Goal: Information Seeking & Learning: Learn about a topic

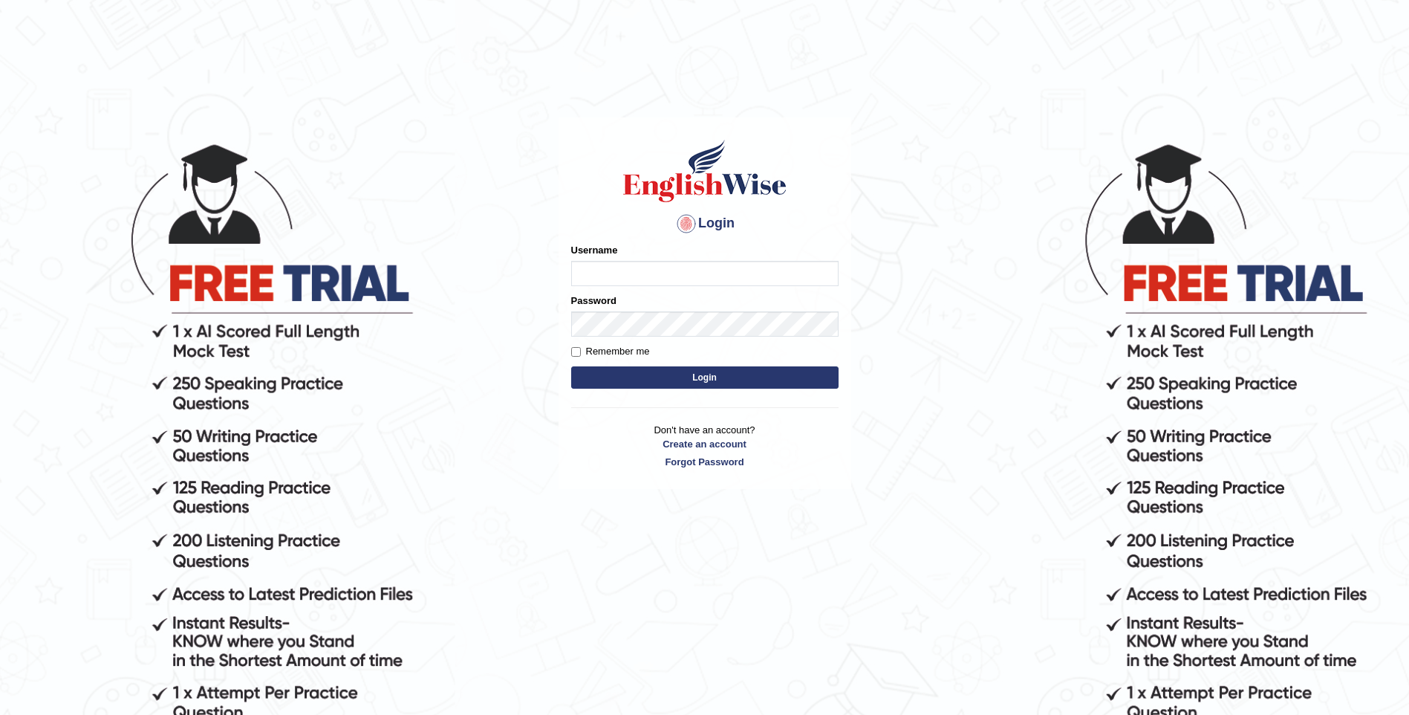
click at [630, 280] on input "Username" at bounding box center [704, 273] width 267 height 25
type input "a"
type input "ArvinDurgappersad123"
click at [675, 379] on button "Login" at bounding box center [704, 377] width 267 height 22
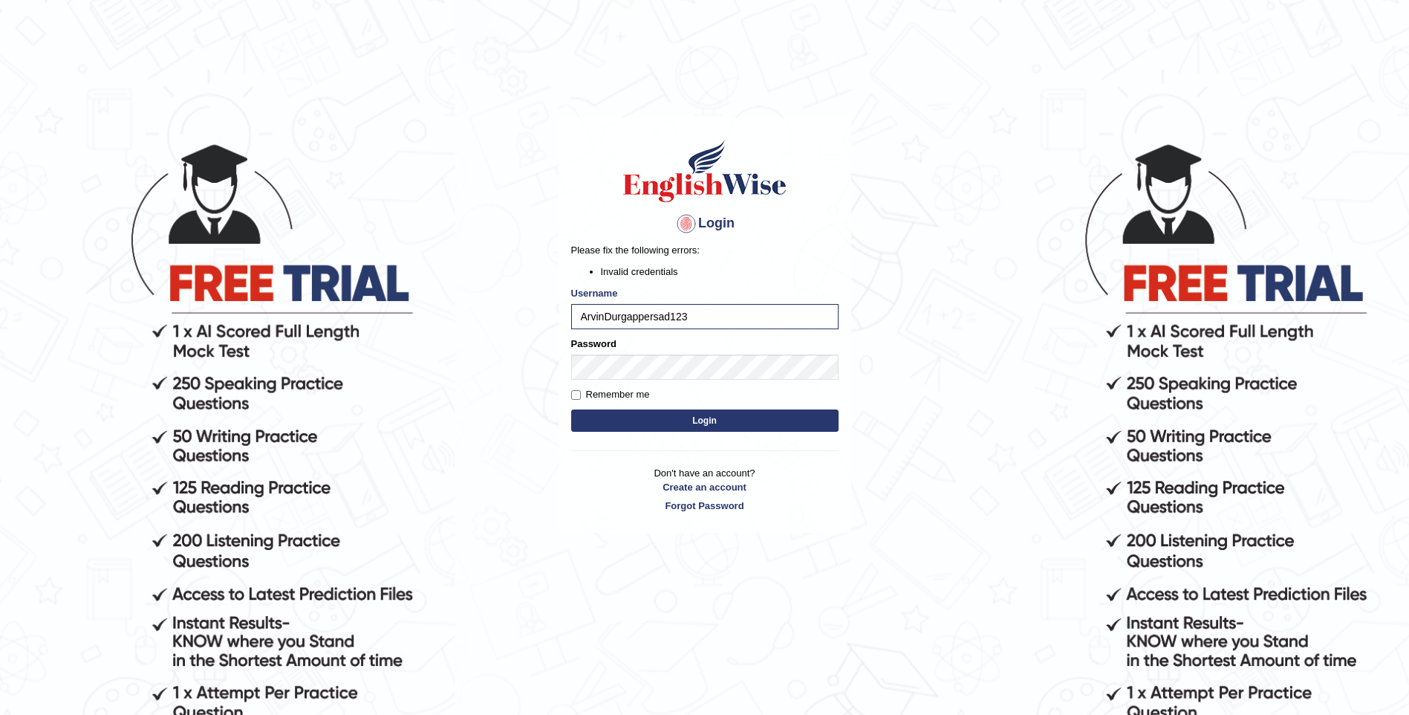
click at [727, 421] on button "Login" at bounding box center [704, 420] width 267 height 22
type input "ArvinDurgapersad123"
click at [731, 382] on form "Please fix the following errors: Invalid credentials Username ArvinDurgapersad1…" at bounding box center [704, 339] width 267 height 192
click at [510, 371] on body "Login Please fix the following errors: Invalid credentials Username ArvinDurgap…" at bounding box center [704, 428] width 1409 height 715
click at [643, 423] on button "Login" at bounding box center [704, 420] width 267 height 22
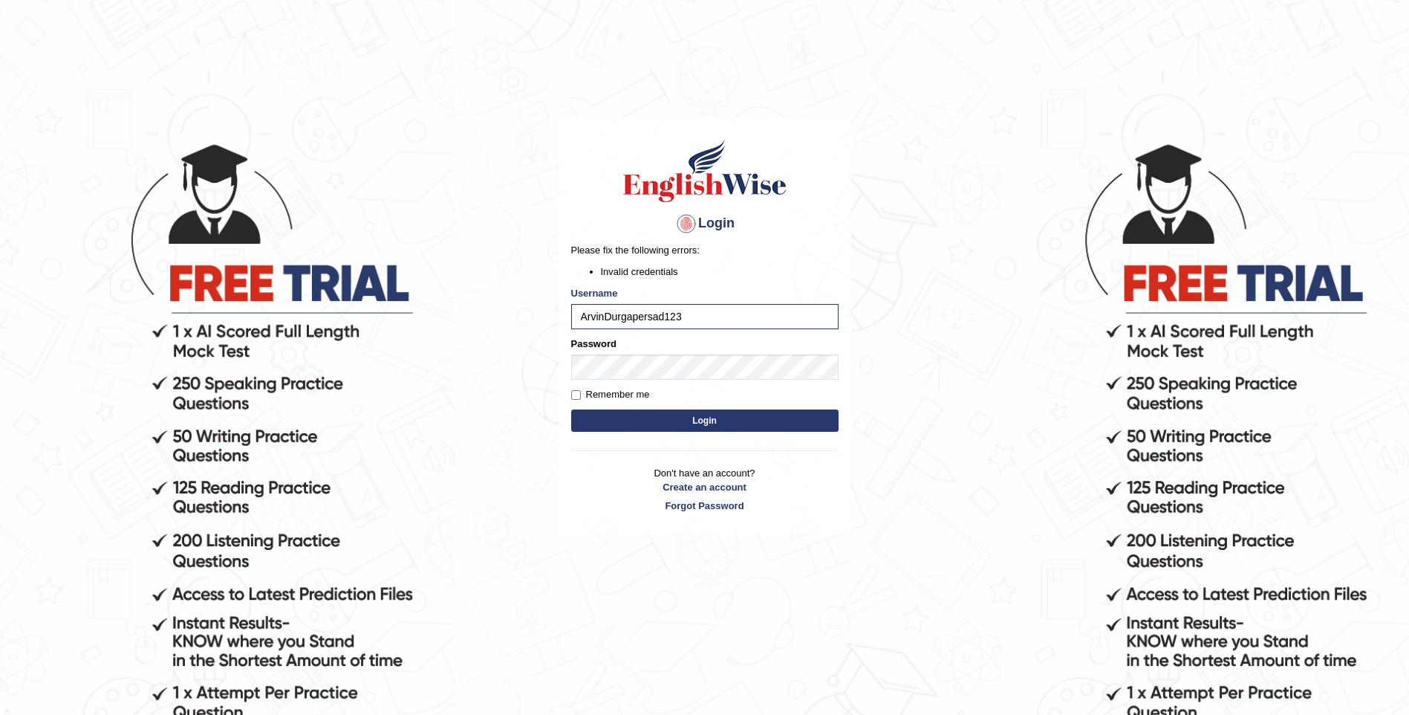
click at [729, 427] on button "Login" at bounding box center [704, 420] width 267 height 22
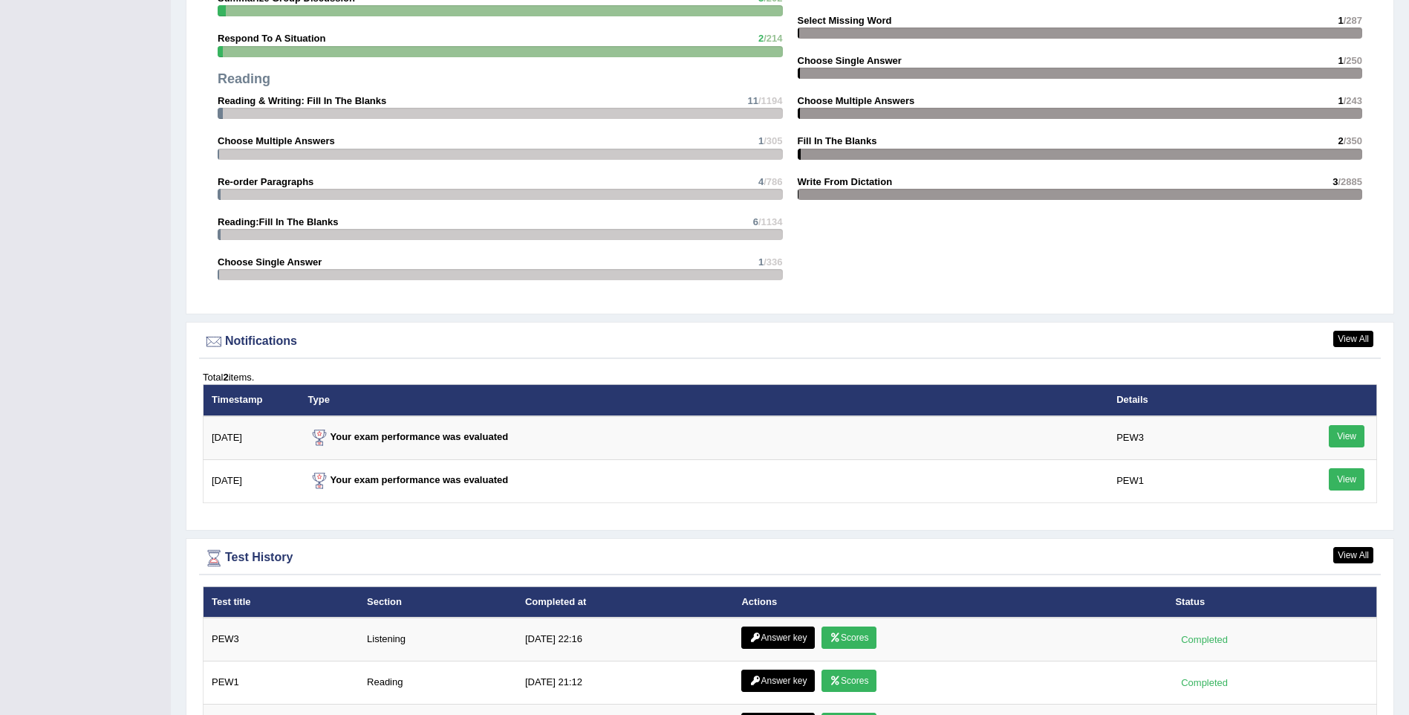
scroll to position [1697, 0]
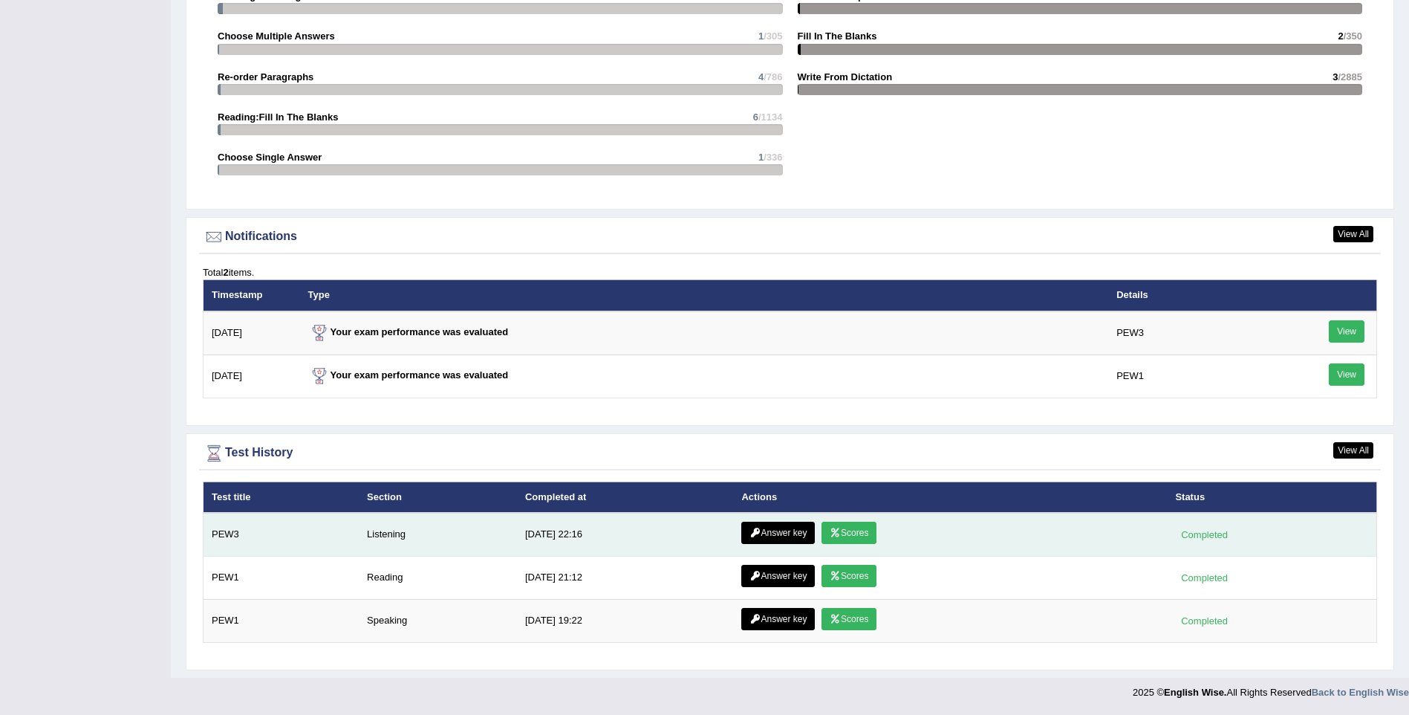
click at [759, 541] on link "Answer key" at bounding box center [779, 533] width 74 height 22
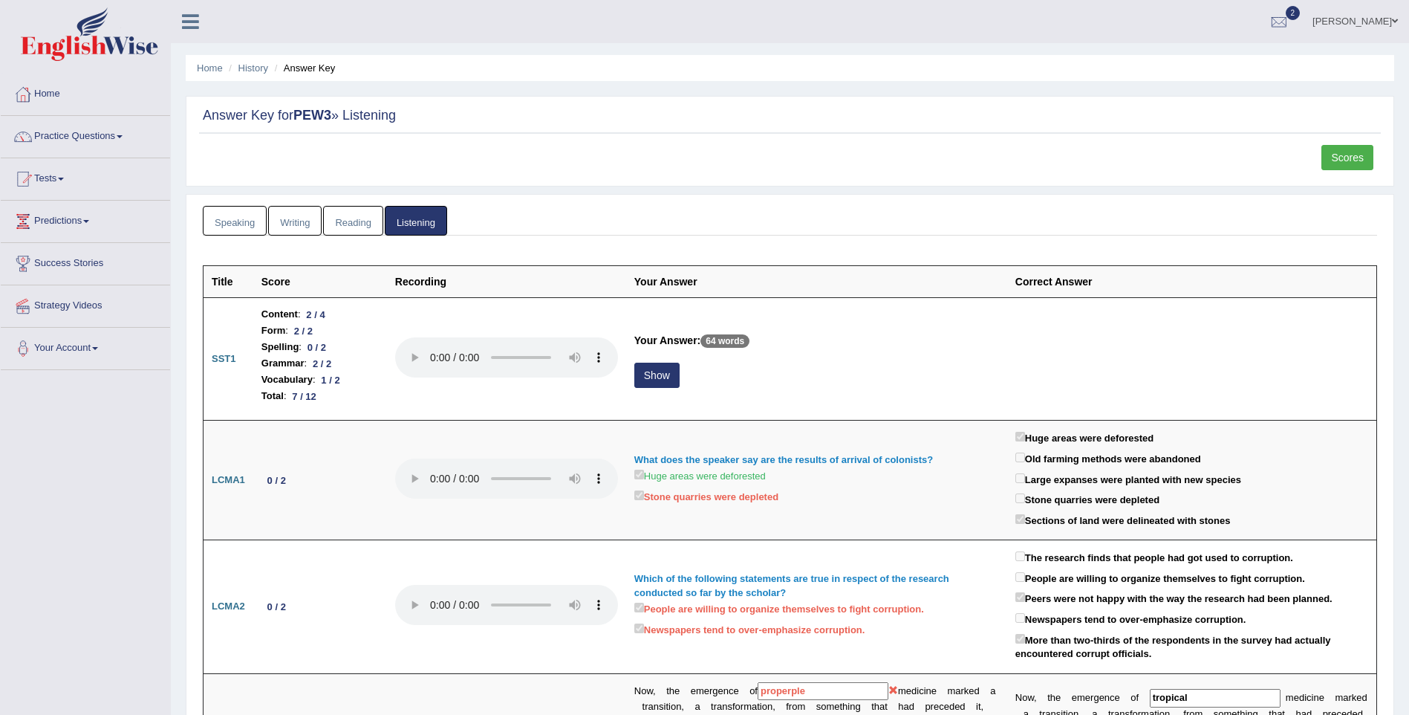
click at [1366, 154] on link "Scores" at bounding box center [1348, 157] width 52 height 25
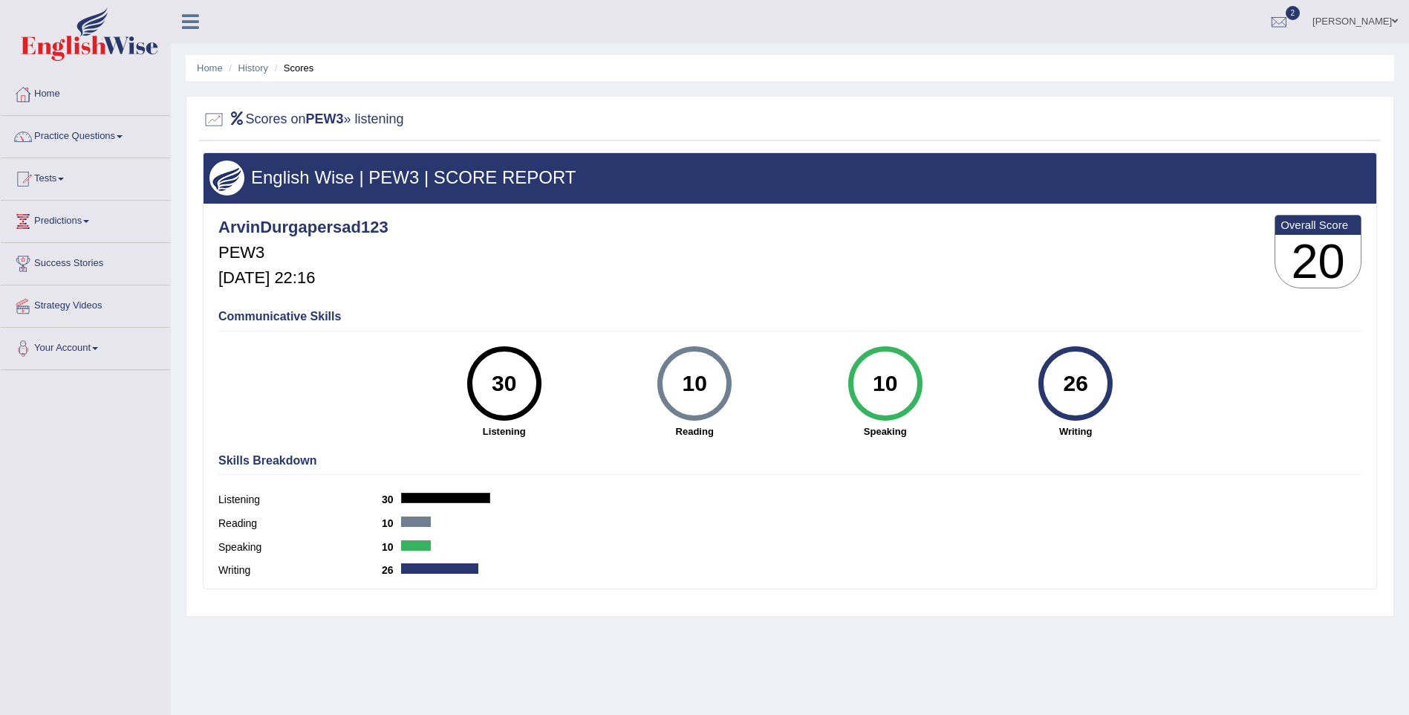
click at [508, 369] on div "30" at bounding box center [504, 383] width 54 height 62
click at [322, 322] on h4 "Communicative Skills" at bounding box center [789, 316] width 1143 height 13
click at [1312, 235] on h3 "20" at bounding box center [1318, 261] width 85 height 53
click at [1301, 13] on span "2" at bounding box center [1293, 13] width 15 height 14
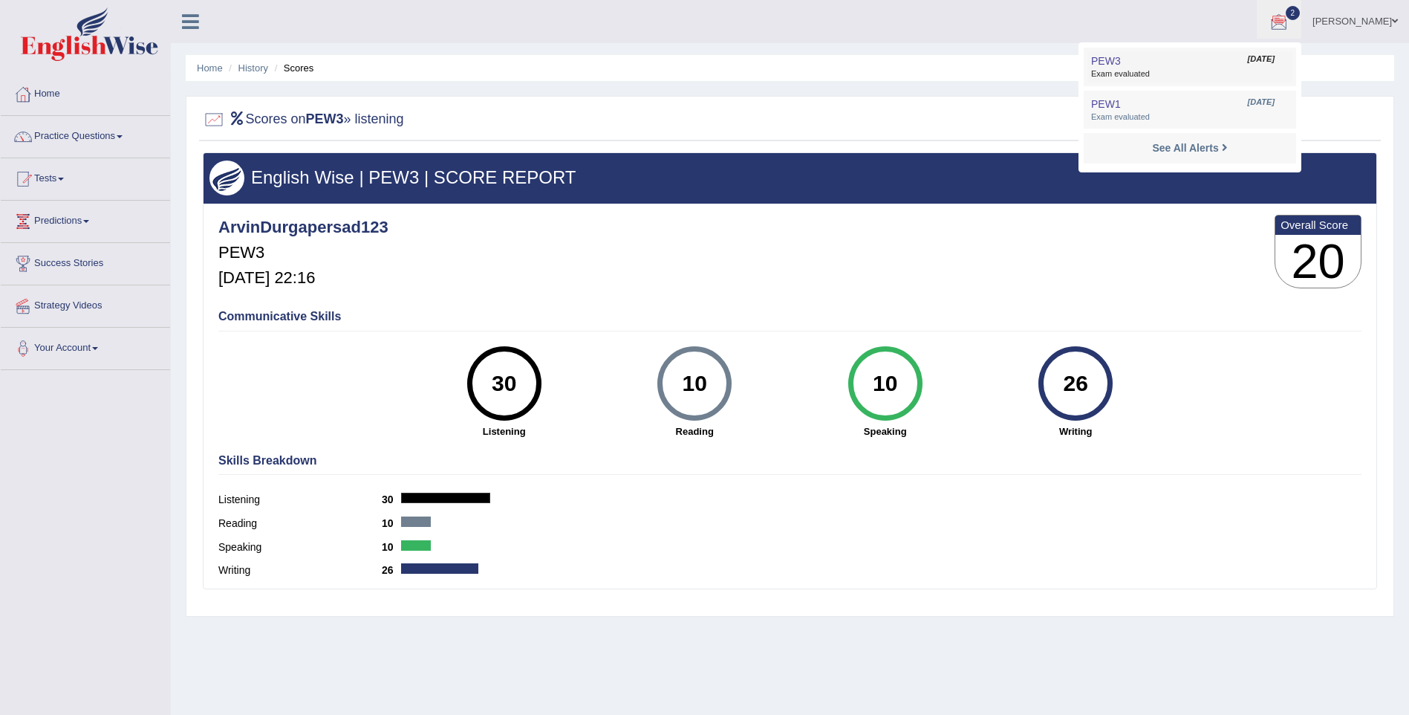
click at [1194, 79] on span "Exam evaluated" at bounding box center [1190, 74] width 198 height 12
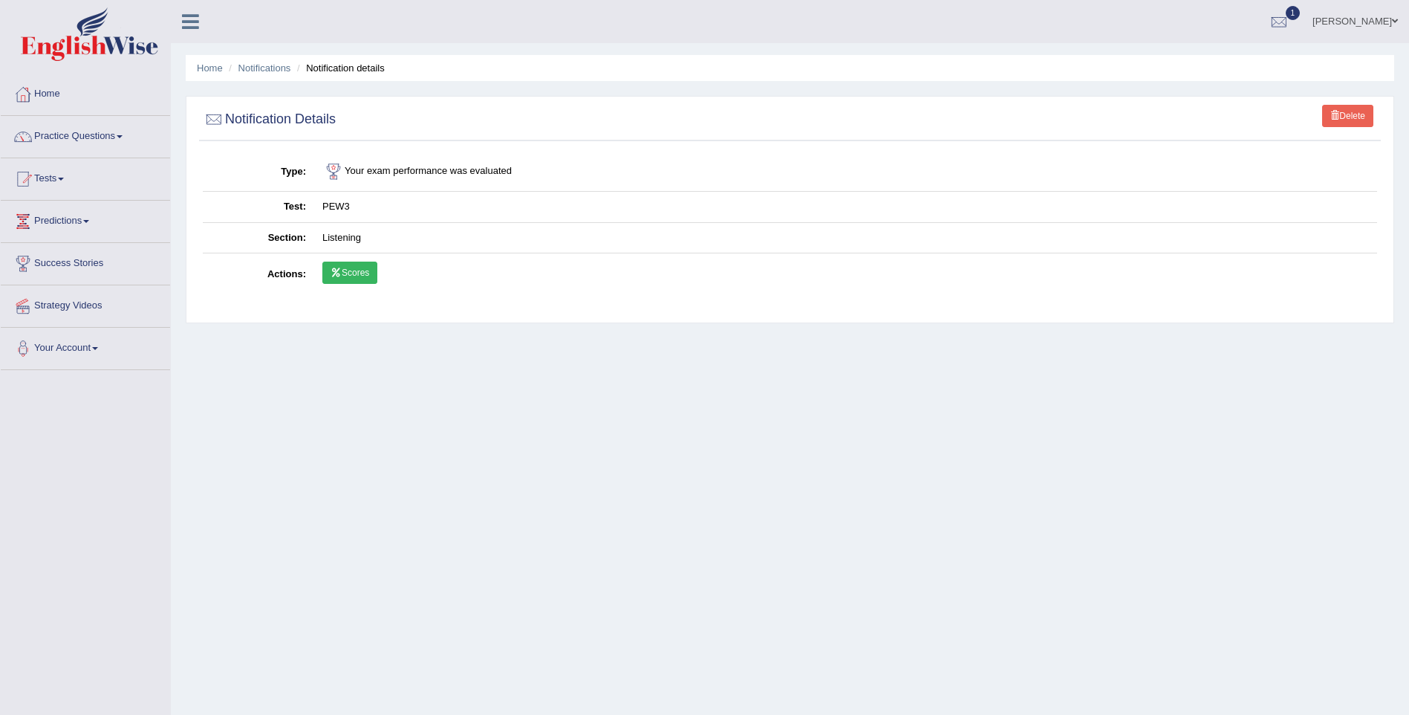
click at [345, 273] on link "Scores" at bounding box center [349, 273] width 55 height 22
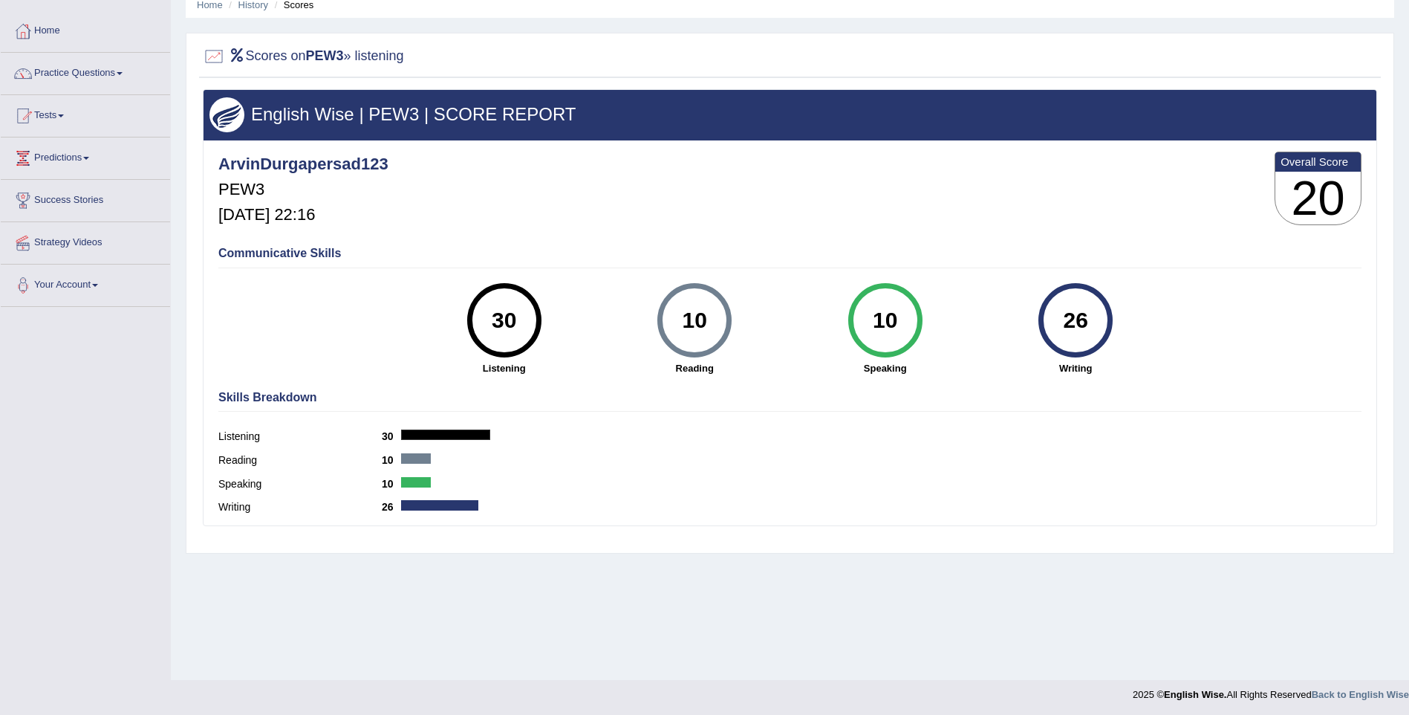
scroll to position [65, 0]
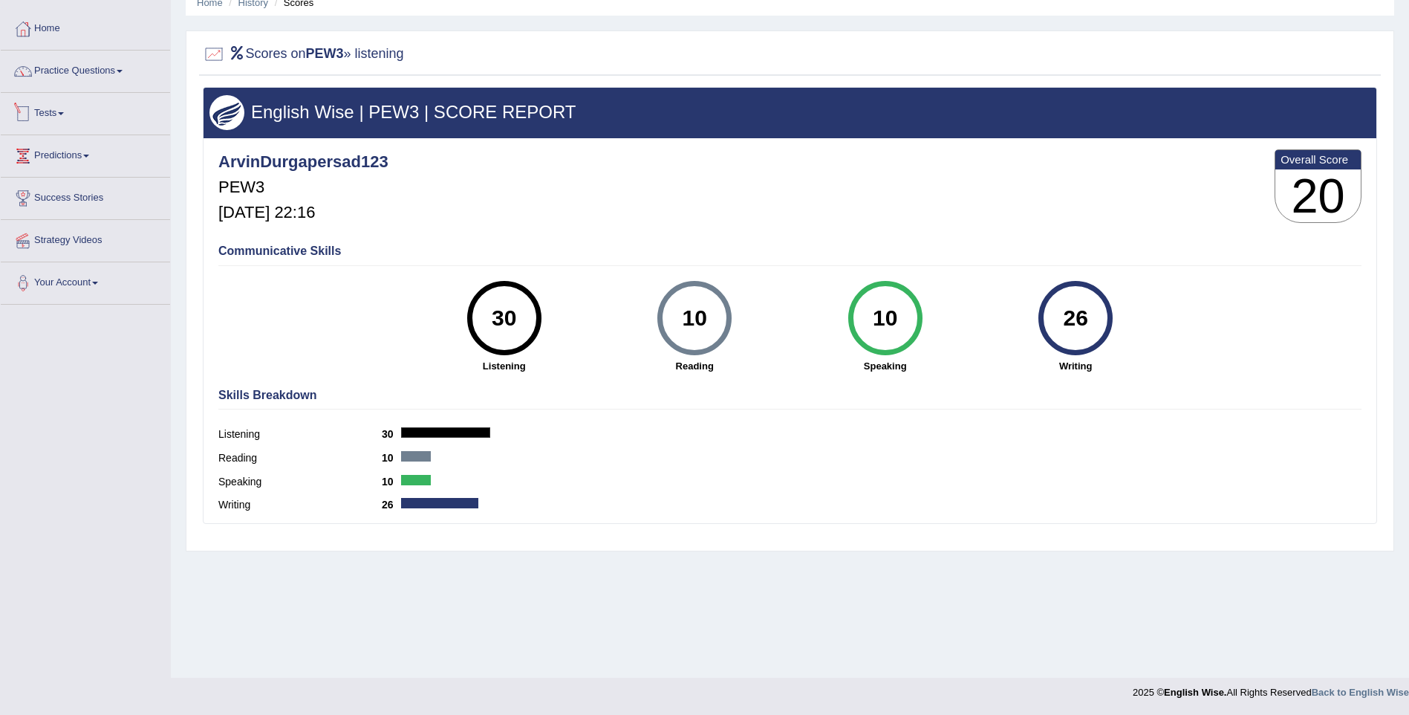
click at [43, 113] on link "Tests" at bounding box center [85, 111] width 169 height 37
click at [43, 113] on link "Tests" at bounding box center [84, 111] width 166 height 37
click at [40, 28] on link "Home" at bounding box center [85, 26] width 169 height 37
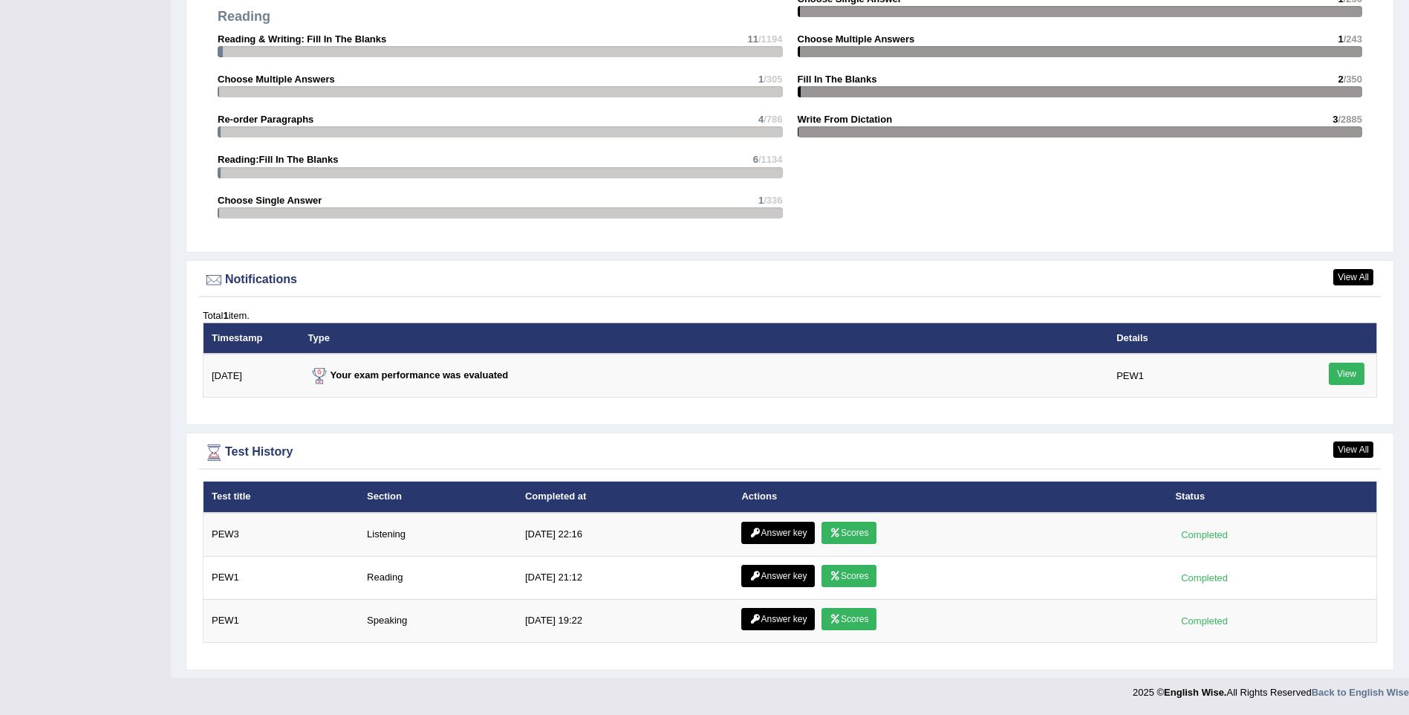
scroll to position [1559, 0]
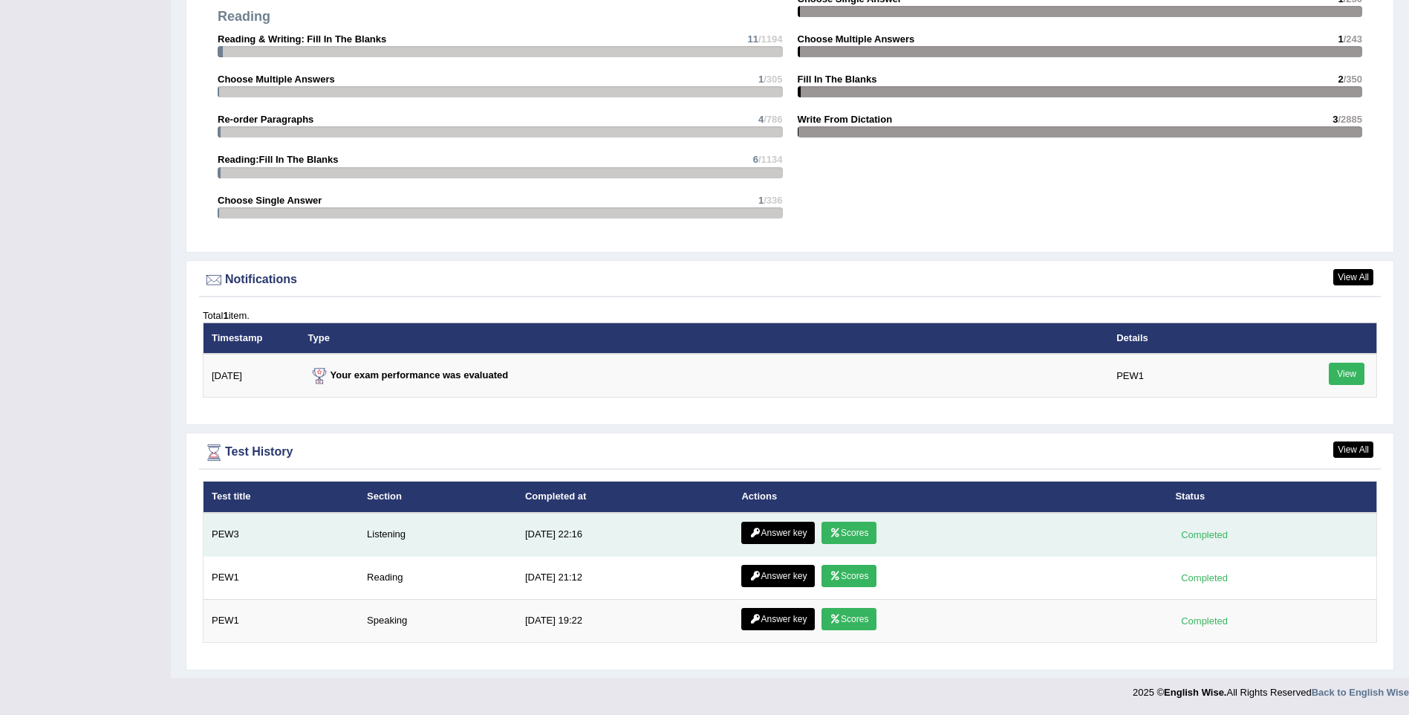
click at [794, 535] on link "Answer key" at bounding box center [779, 533] width 74 height 22
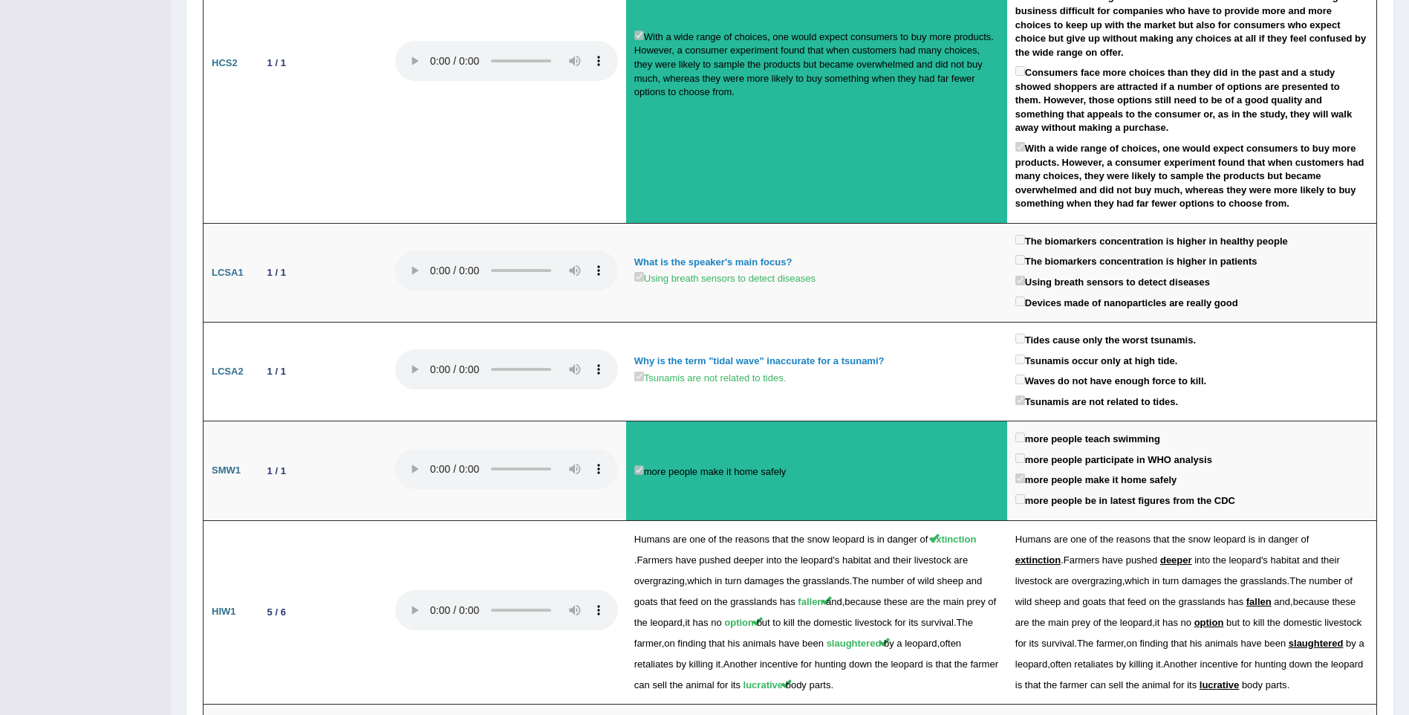
scroll to position [1505, 0]
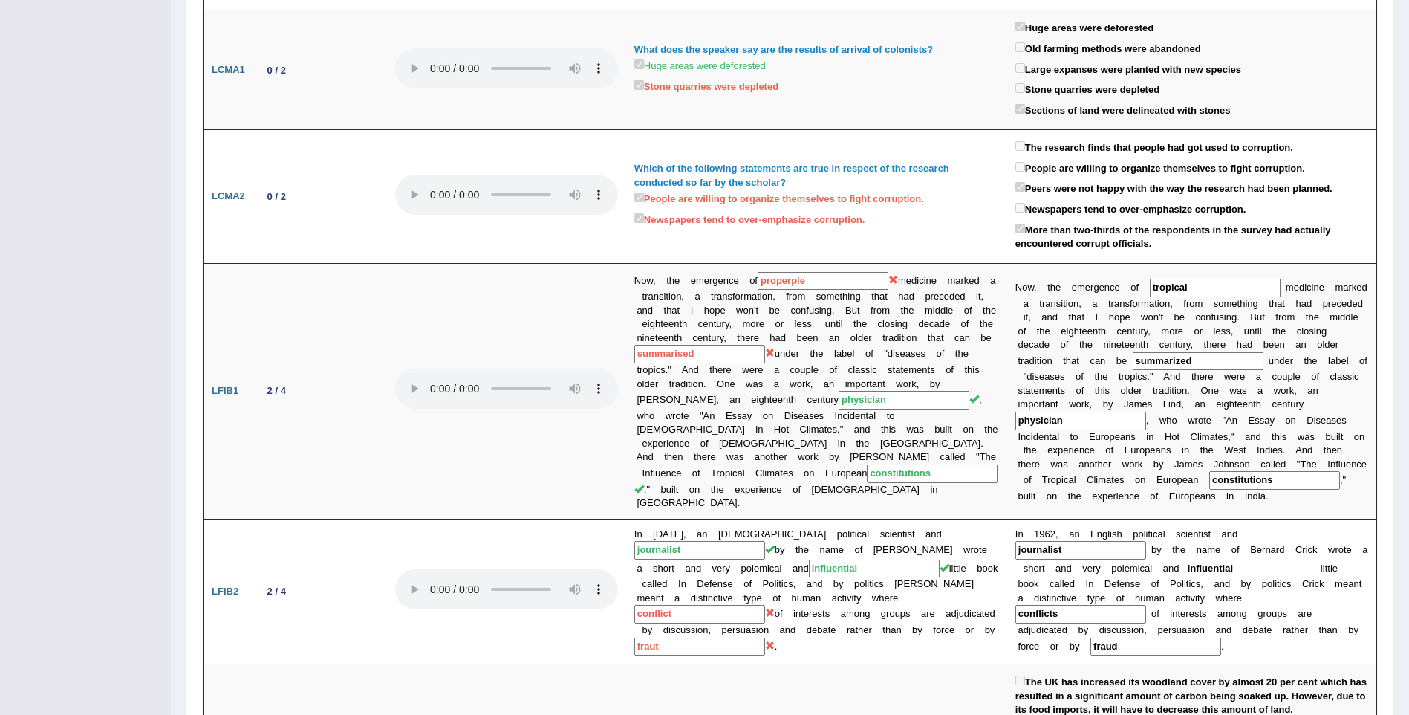
scroll to position [0, 0]
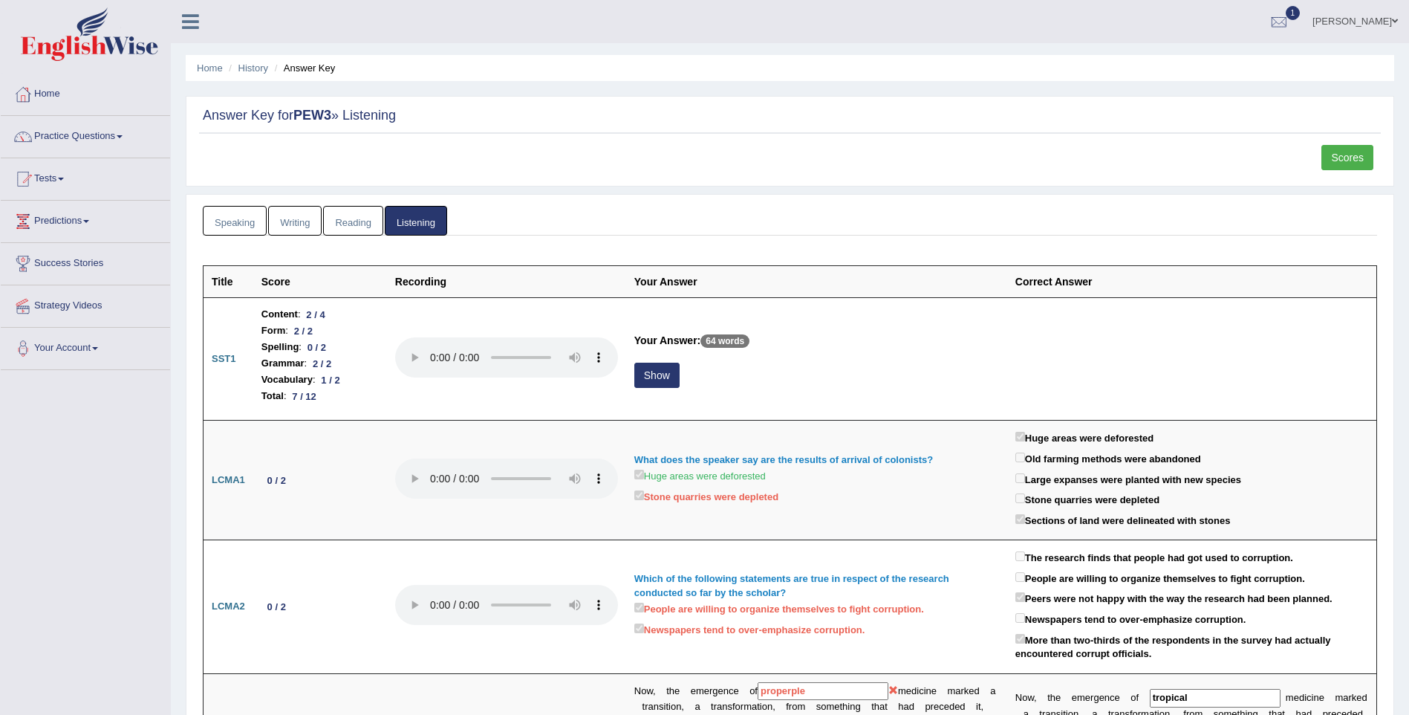
click at [354, 219] on link "Reading" at bounding box center [352, 221] width 59 height 30
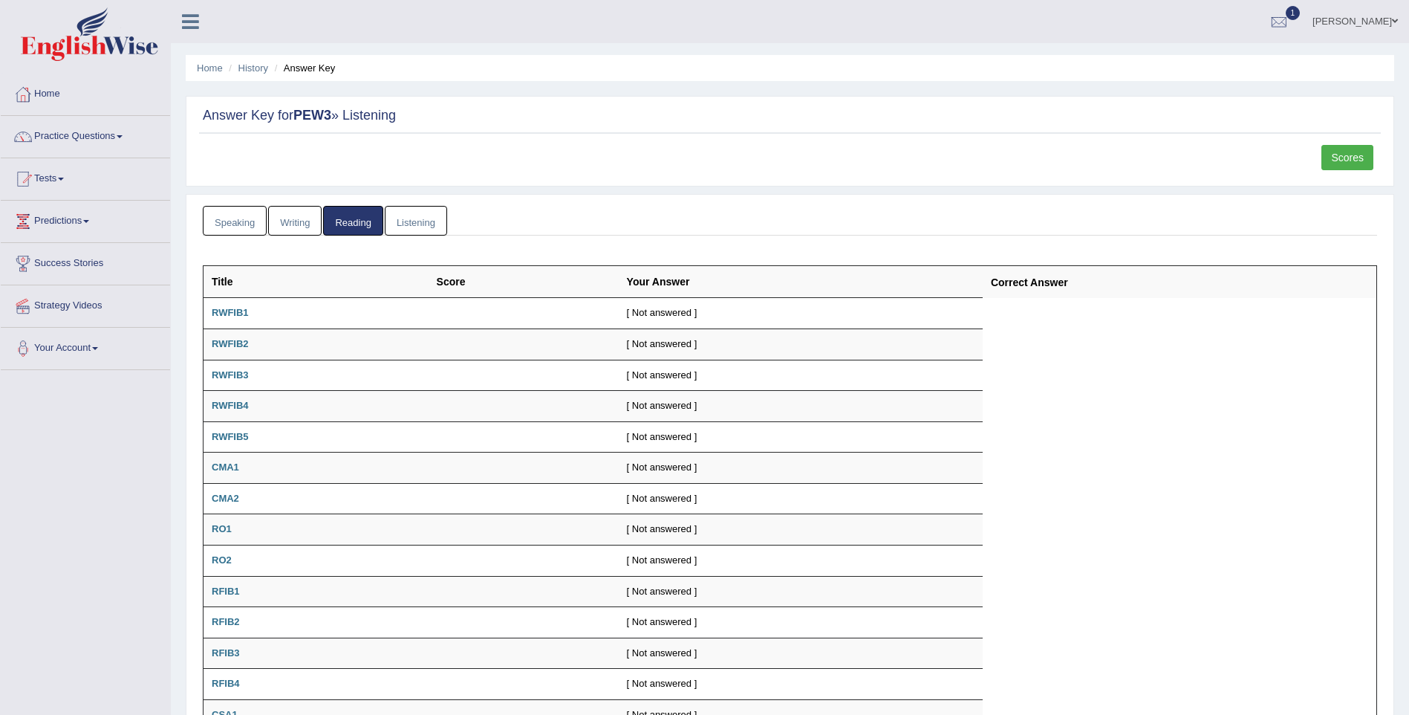
click at [290, 230] on link "Writing" at bounding box center [294, 221] width 53 height 30
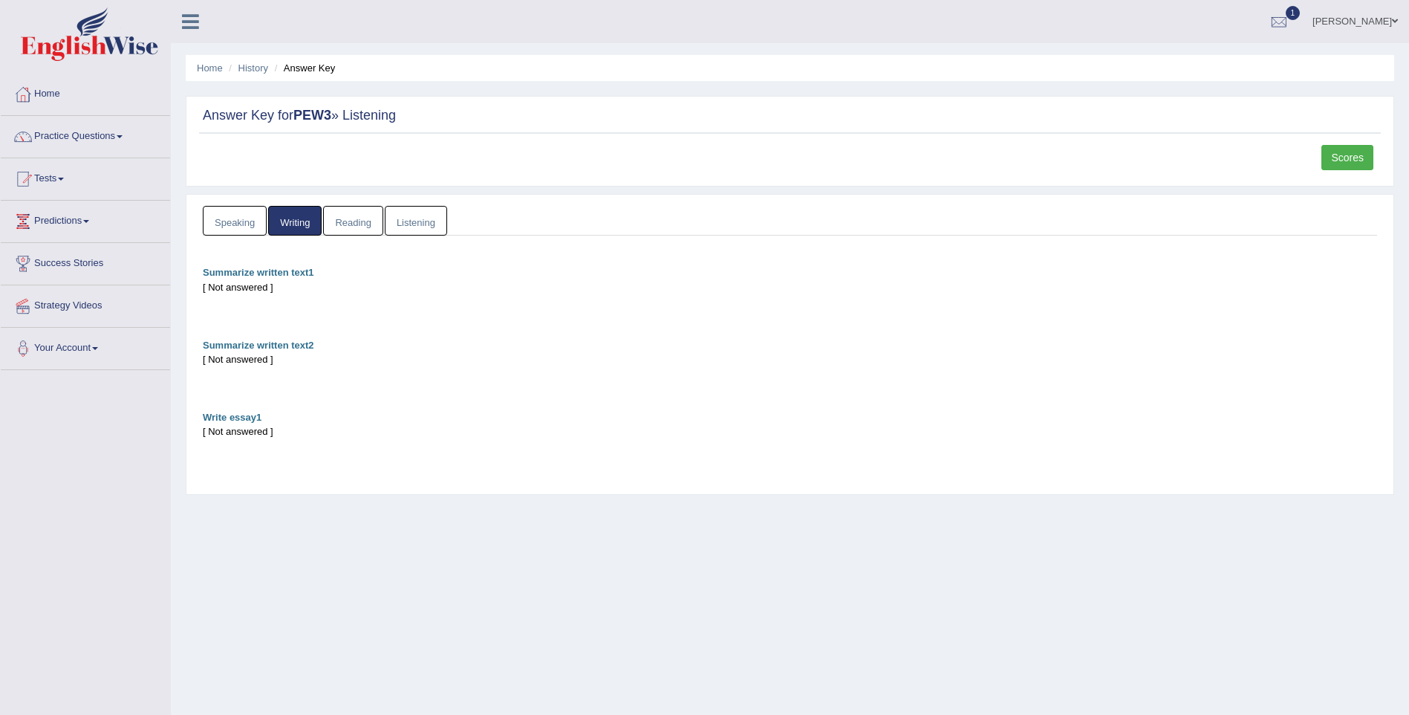
click at [254, 221] on link "Speaking" at bounding box center [235, 221] width 64 height 30
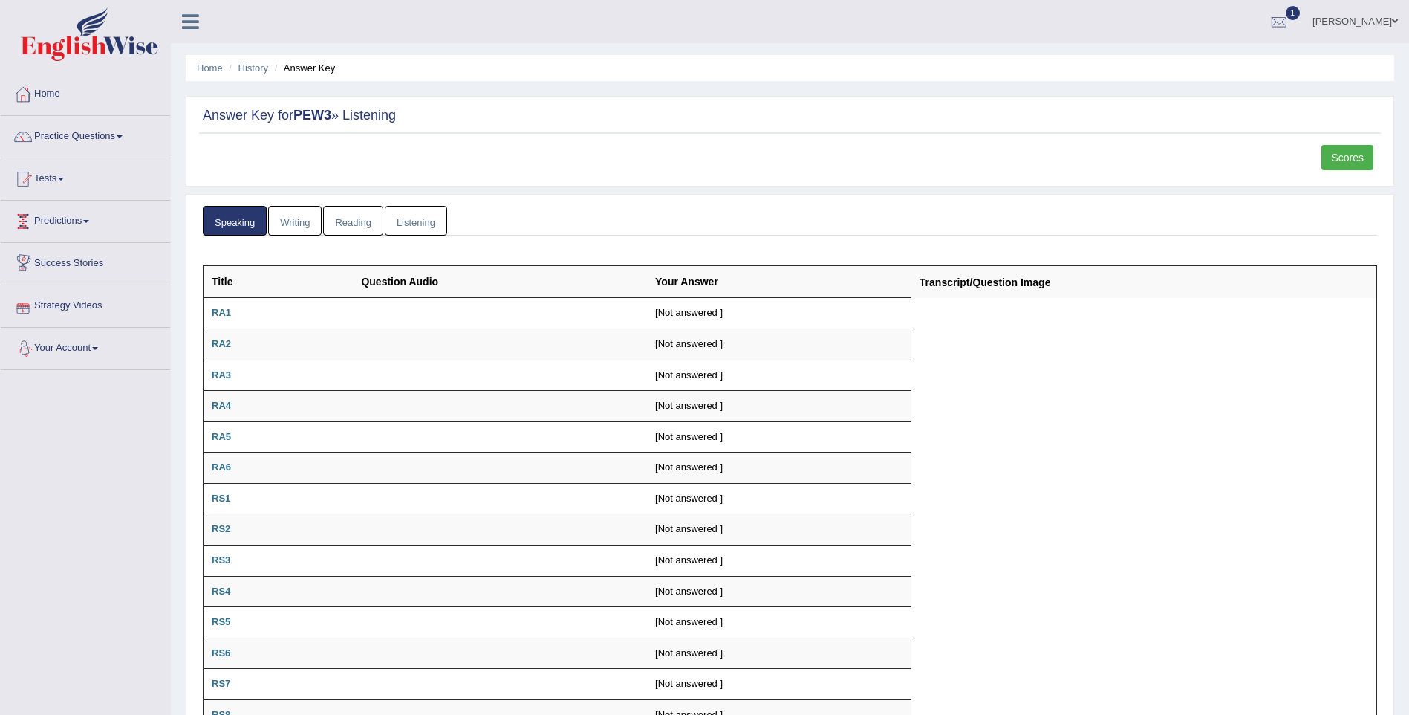
click at [48, 224] on link "Predictions" at bounding box center [85, 219] width 169 height 37
click at [81, 250] on link "Latest Predictions" at bounding box center [96, 255] width 139 height 27
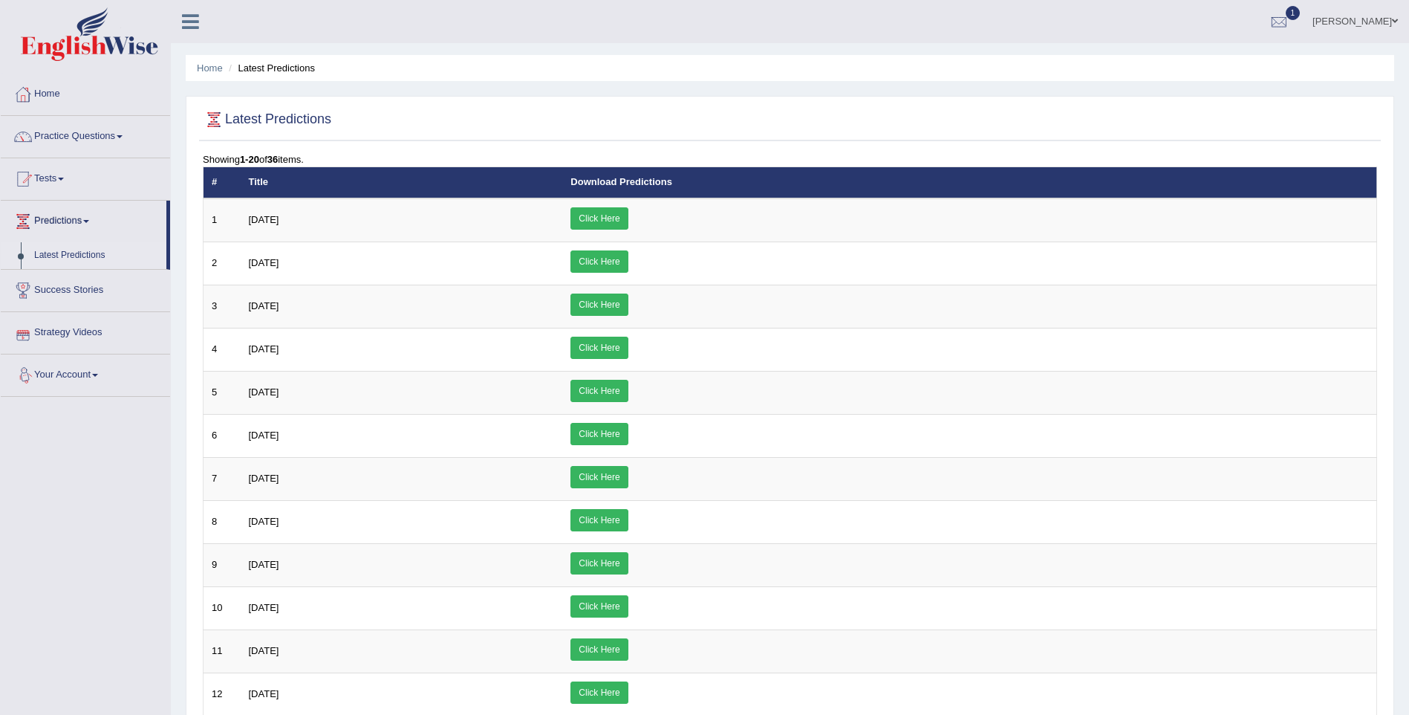
click at [40, 379] on link "Your Account" at bounding box center [85, 372] width 169 height 37
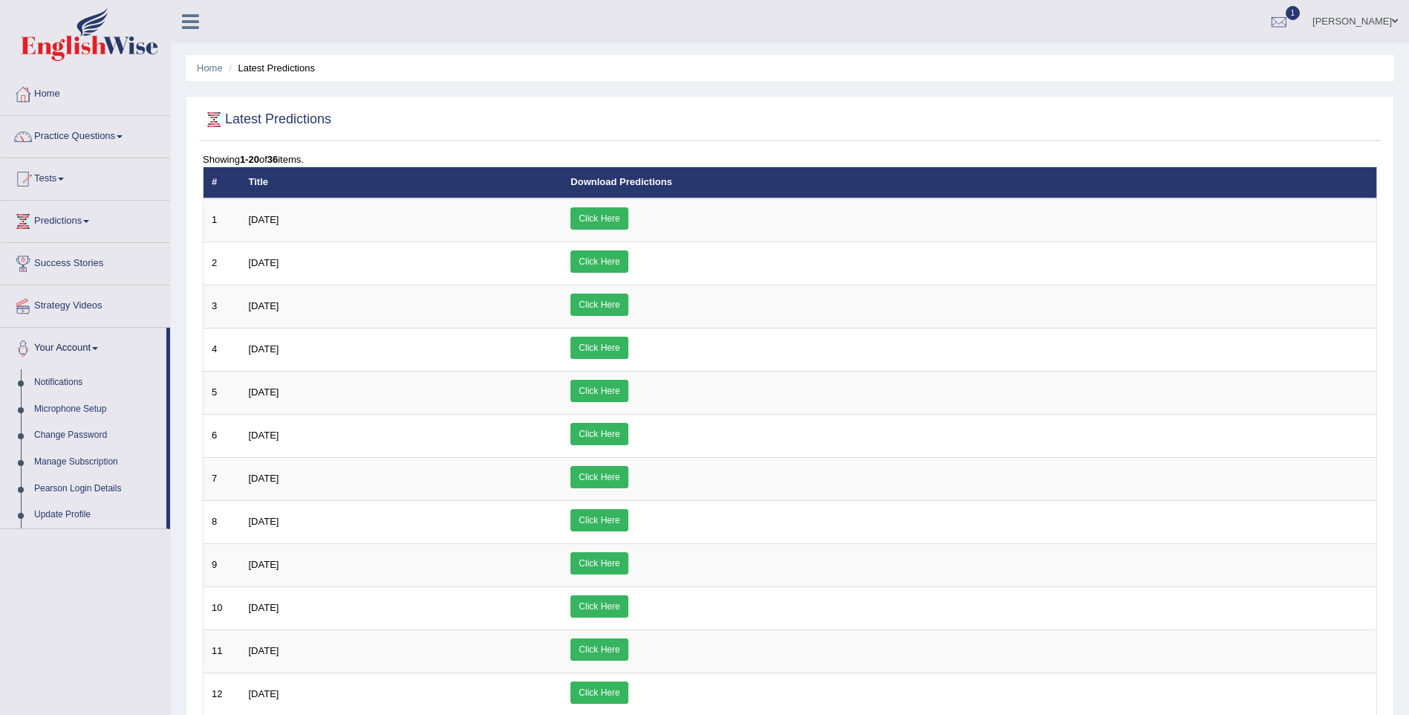
click at [55, 347] on link "Your Account" at bounding box center [84, 346] width 166 height 37
click at [53, 143] on link "Practice Questions" at bounding box center [85, 134] width 169 height 37
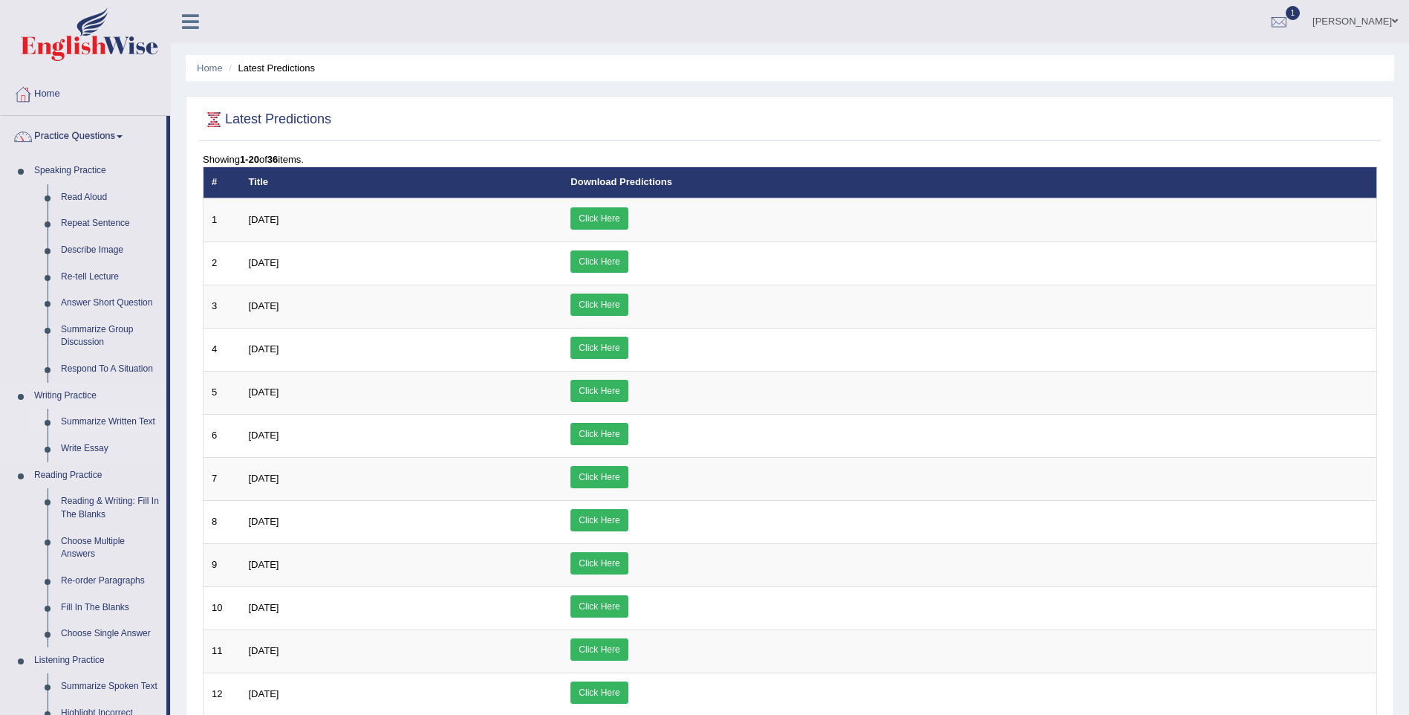
click at [89, 423] on link "Summarize Written Text" at bounding box center [110, 422] width 112 height 27
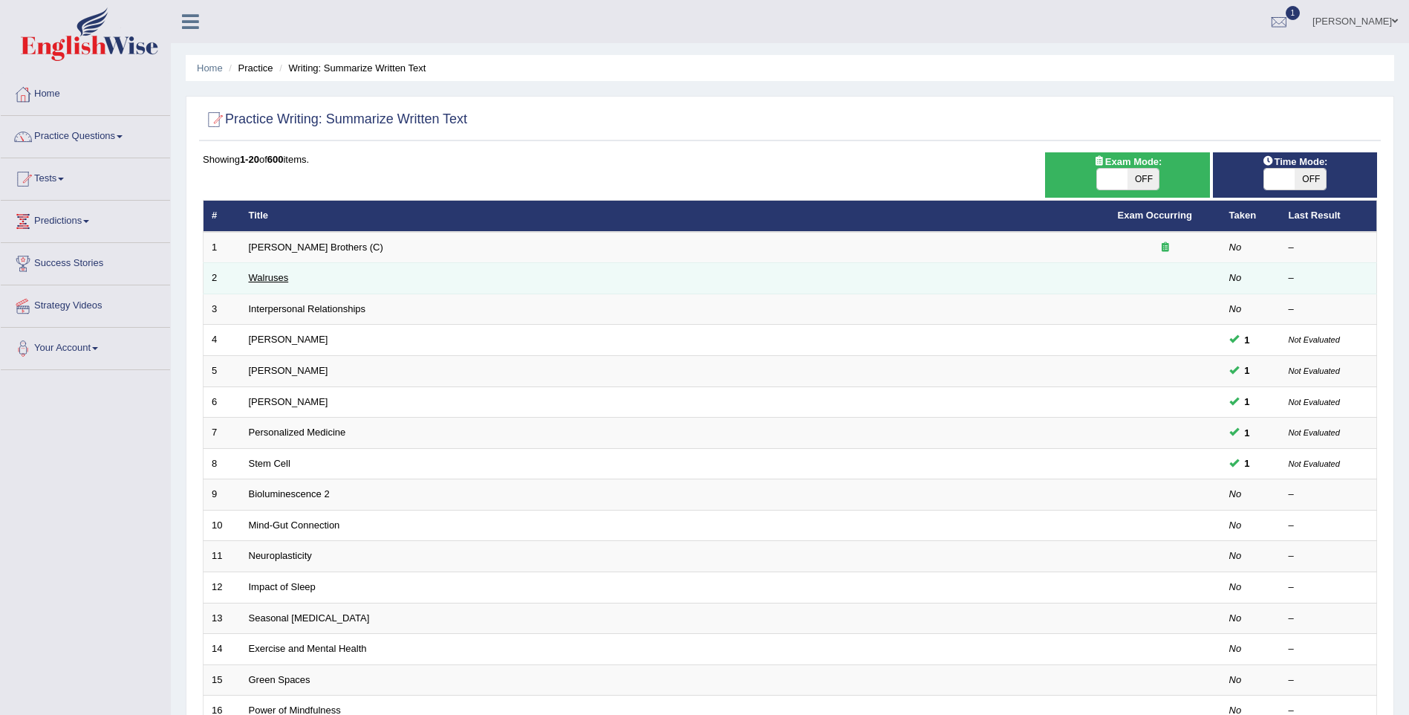
click at [273, 283] on link "Walruses" at bounding box center [269, 277] width 40 height 11
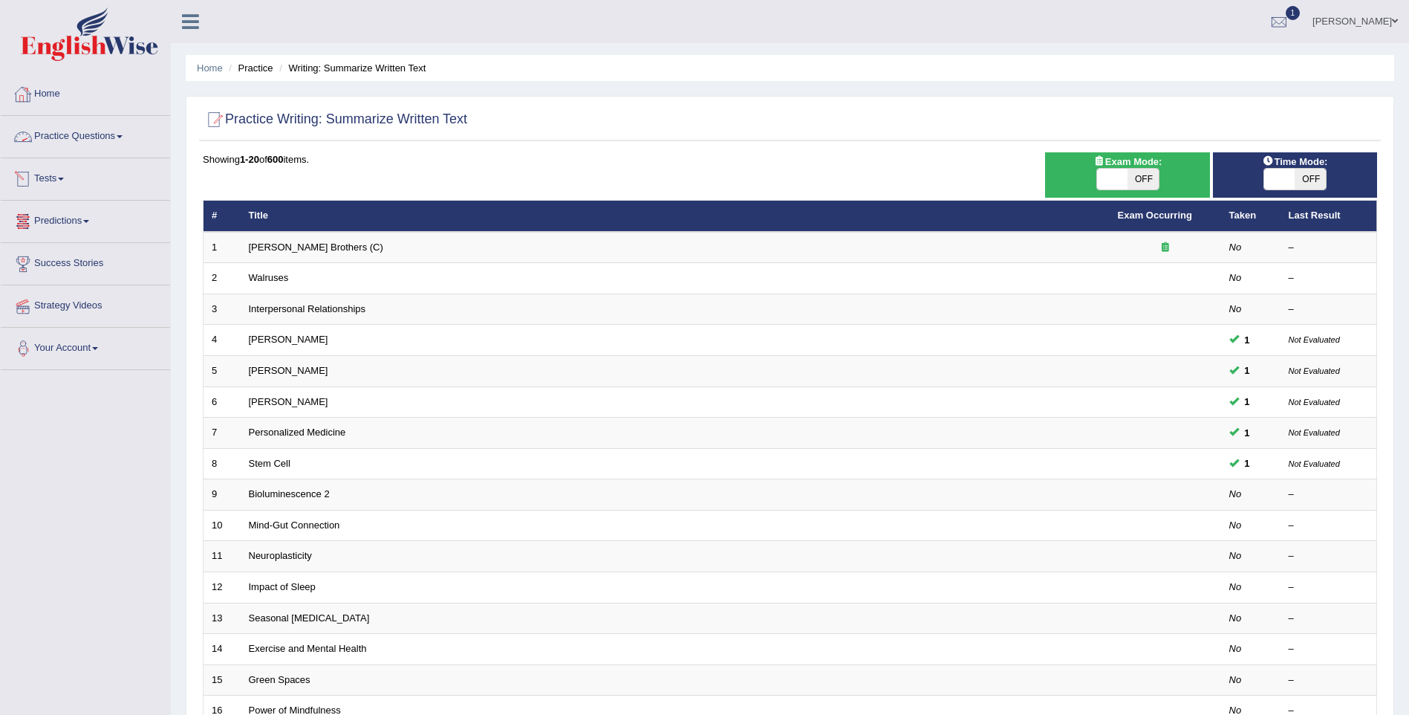
click at [48, 103] on link "Home" at bounding box center [85, 92] width 169 height 37
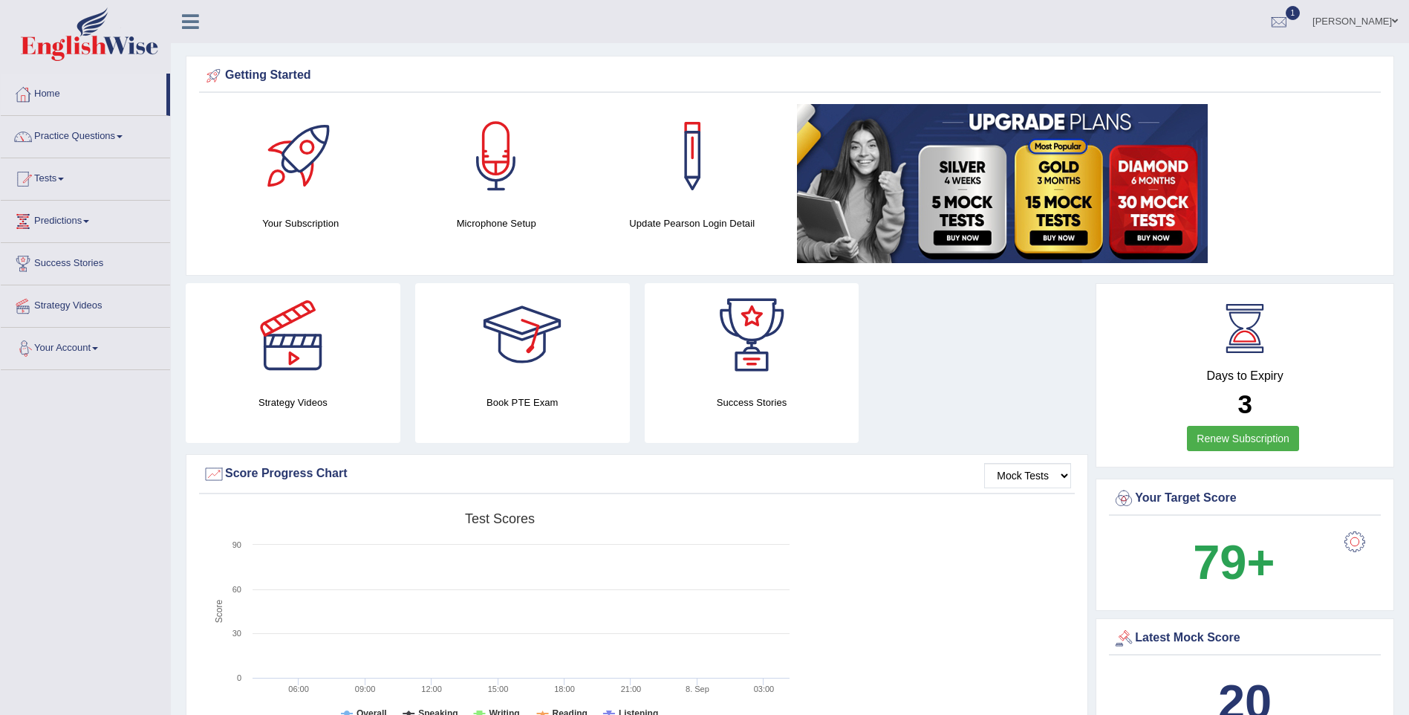
click at [1384, 16] on link "[PERSON_NAME]" at bounding box center [1356, 19] width 108 height 39
click at [1313, 211] on link "Log out" at bounding box center [1327, 208] width 160 height 34
